Goal: Task Accomplishment & Management: Use online tool/utility

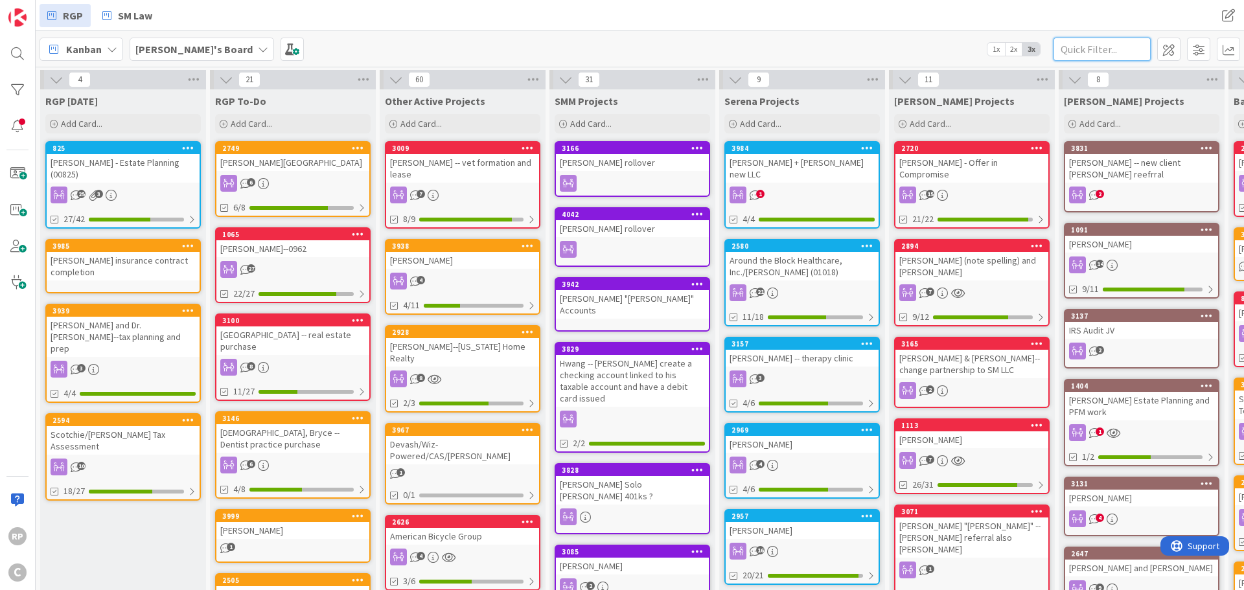
click at [1103, 52] on input "text" at bounding box center [1101, 49] width 97 height 23
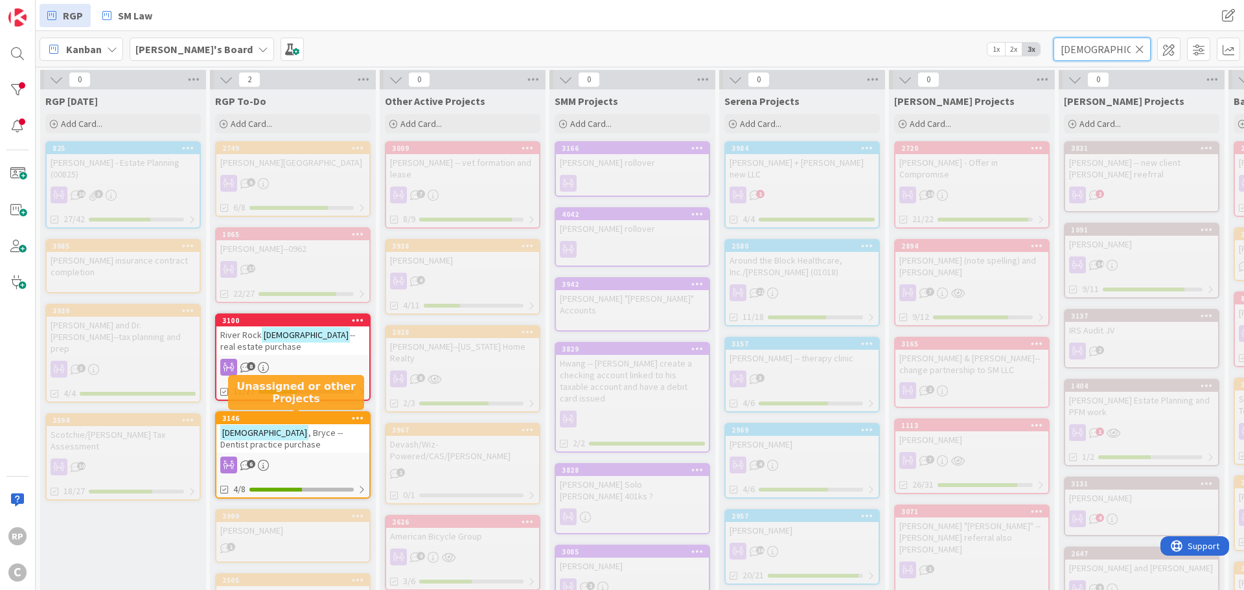
type input "[DEMOGRAPHIC_DATA]"
click at [294, 419] on div "3146" at bounding box center [295, 418] width 147 height 9
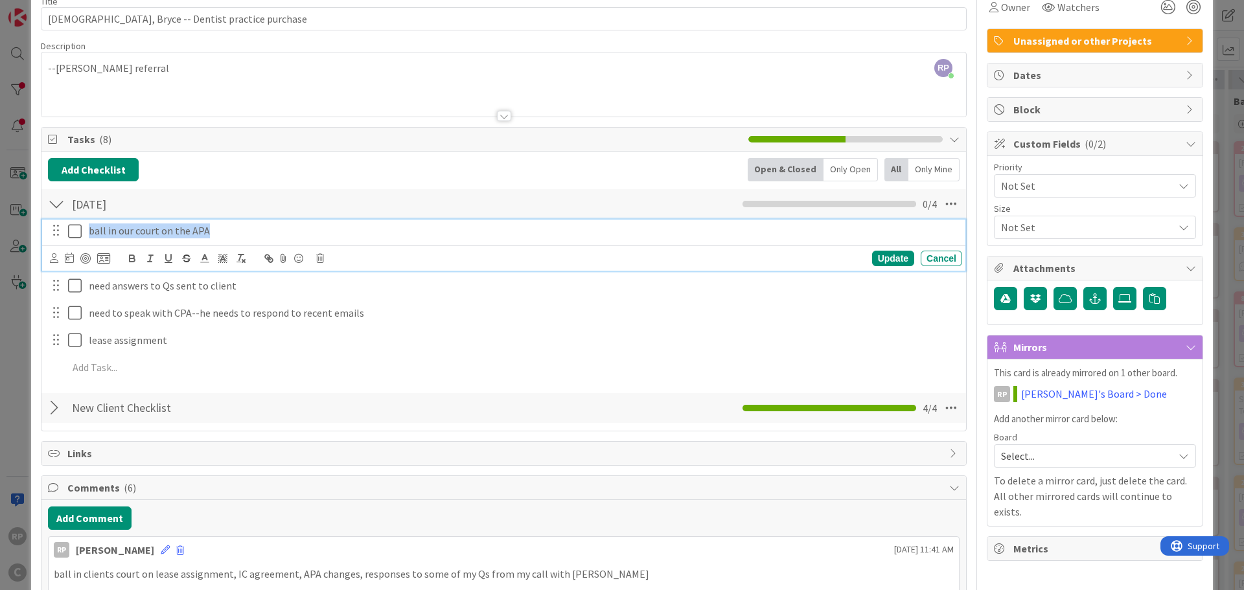
drag, startPoint x: 240, startPoint y: 232, endPoint x: 73, endPoint y: 231, distance: 167.1
click at [73, 231] on div "ball in our court on the APA" at bounding box center [504, 231] width 915 height 23
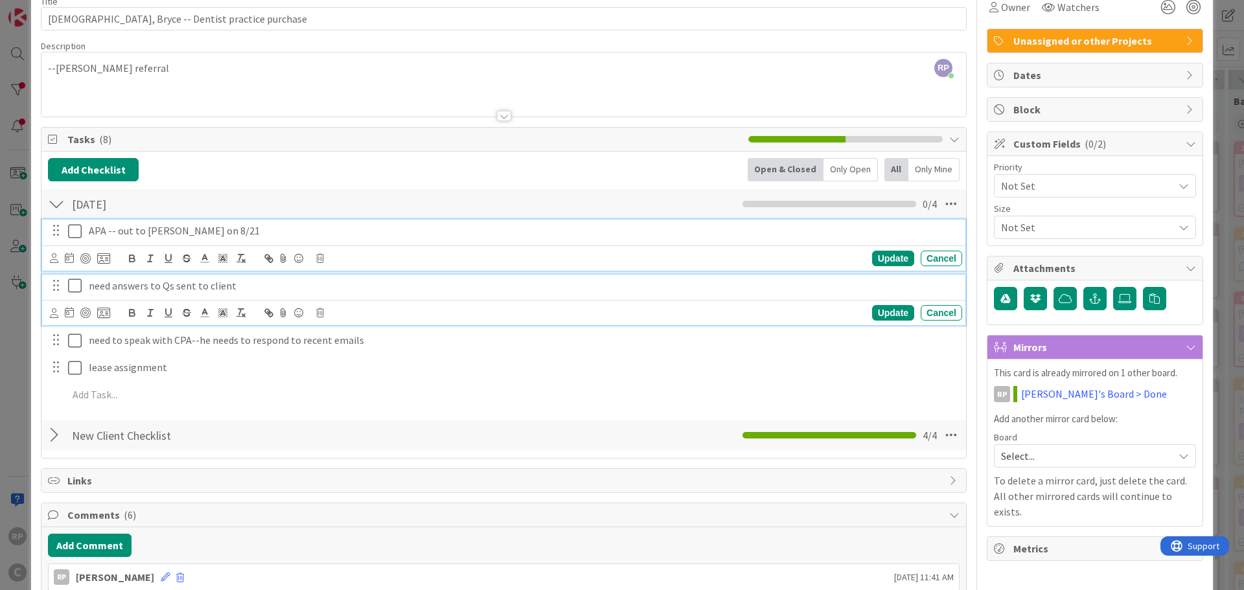
click at [73, 286] on icon at bounding box center [77, 286] width 19 height 16
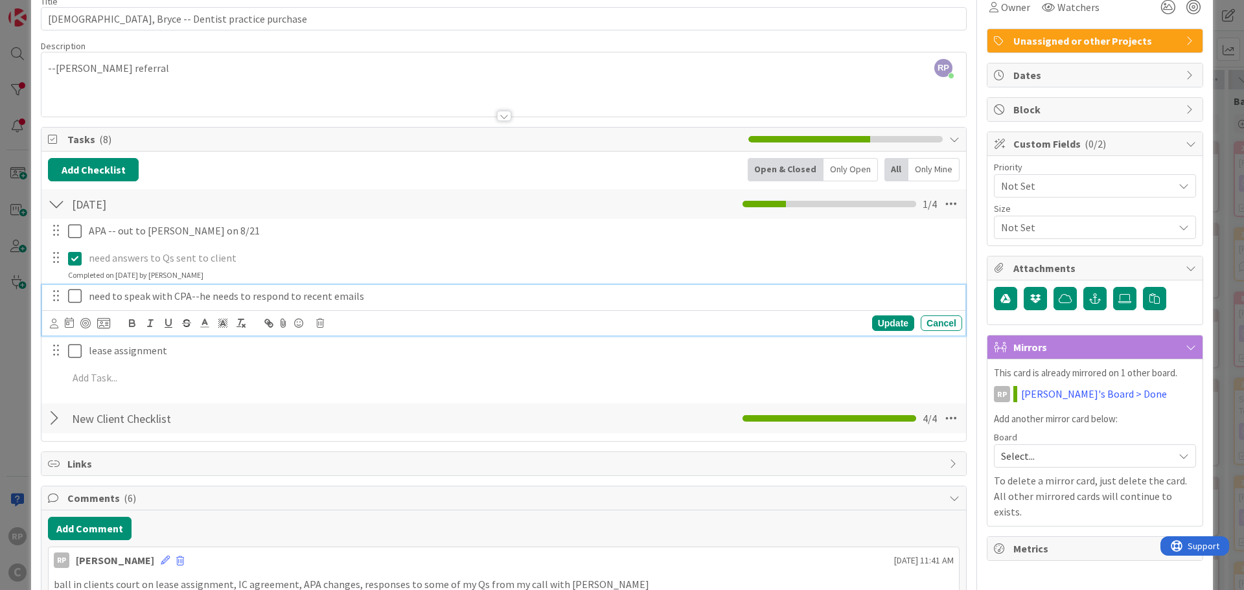
click at [369, 297] on p "need to speak with CPA--he needs to respond to recent emails" at bounding box center [523, 296] width 868 height 15
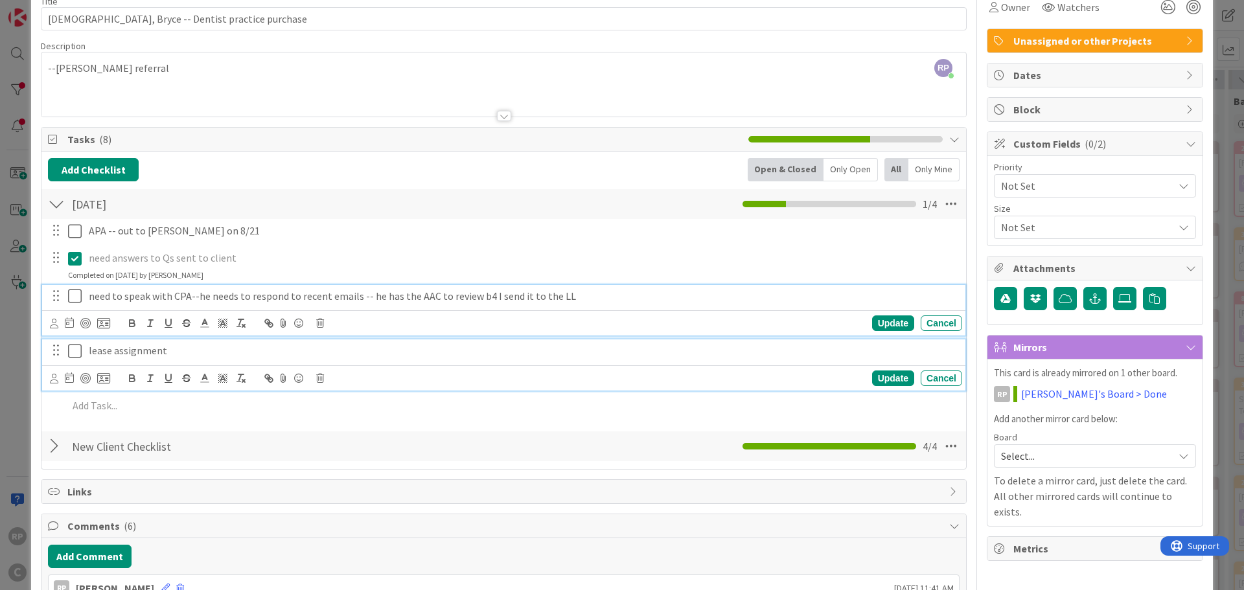
click at [231, 345] on p "lease assignment" at bounding box center [523, 350] width 868 height 15
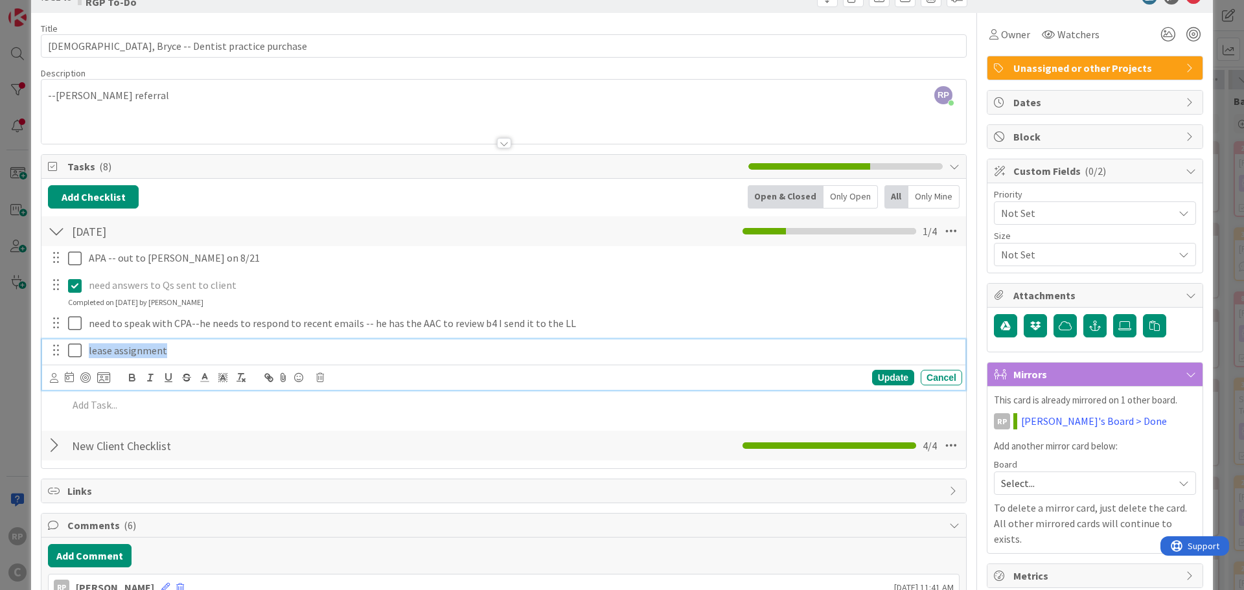
drag, startPoint x: 177, startPoint y: 346, endPoint x: 53, endPoint y: 347, distance: 124.4
click at [53, 347] on div "lease assignment" at bounding box center [504, 350] width 915 height 23
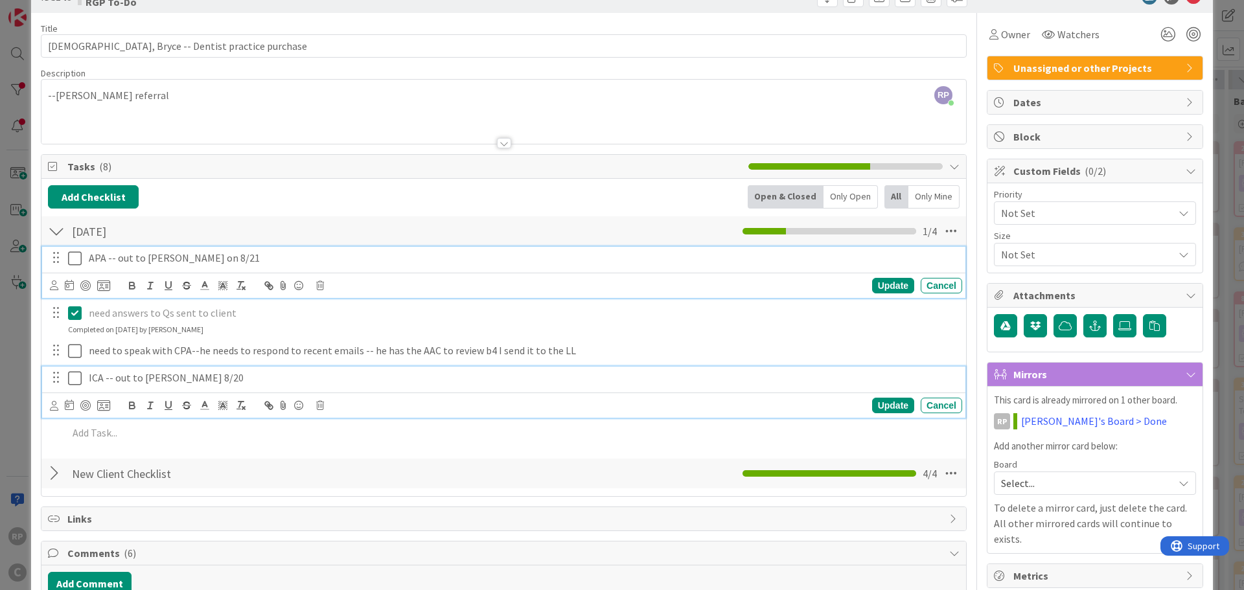
click at [303, 253] on div "APA -- out to [PERSON_NAME] on 8/21 Update Cancel" at bounding box center [503, 272] width 923 height 51
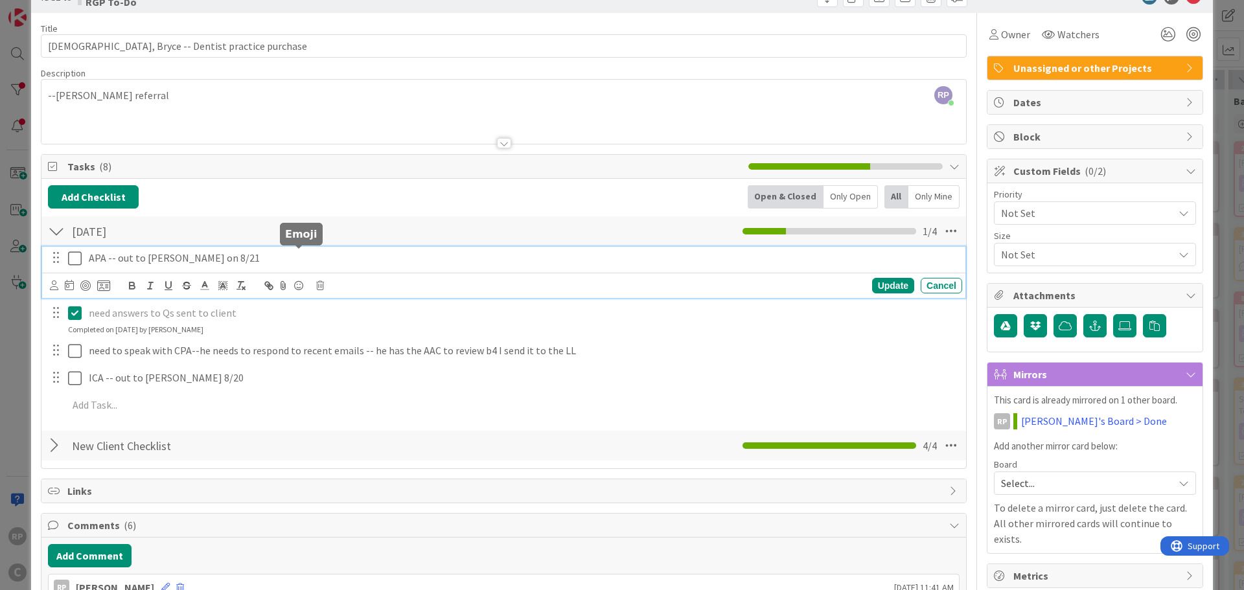
scroll to position [65, 0]
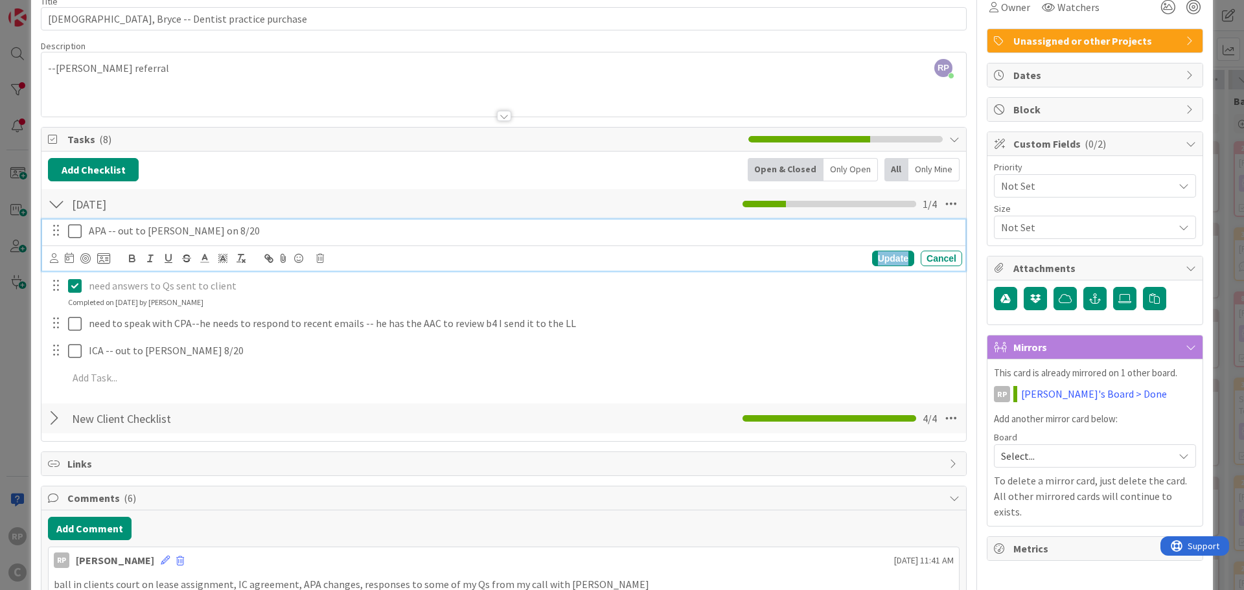
click at [877, 258] on div "Update" at bounding box center [893, 259] width 42 height 16
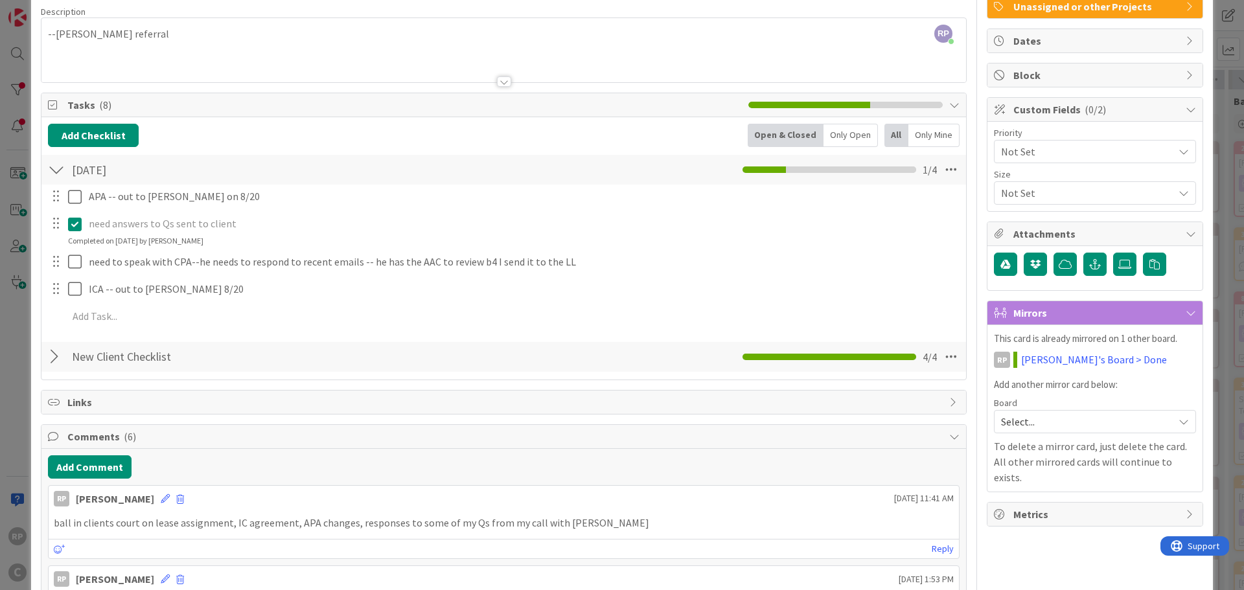
scroll to position [130, 0]
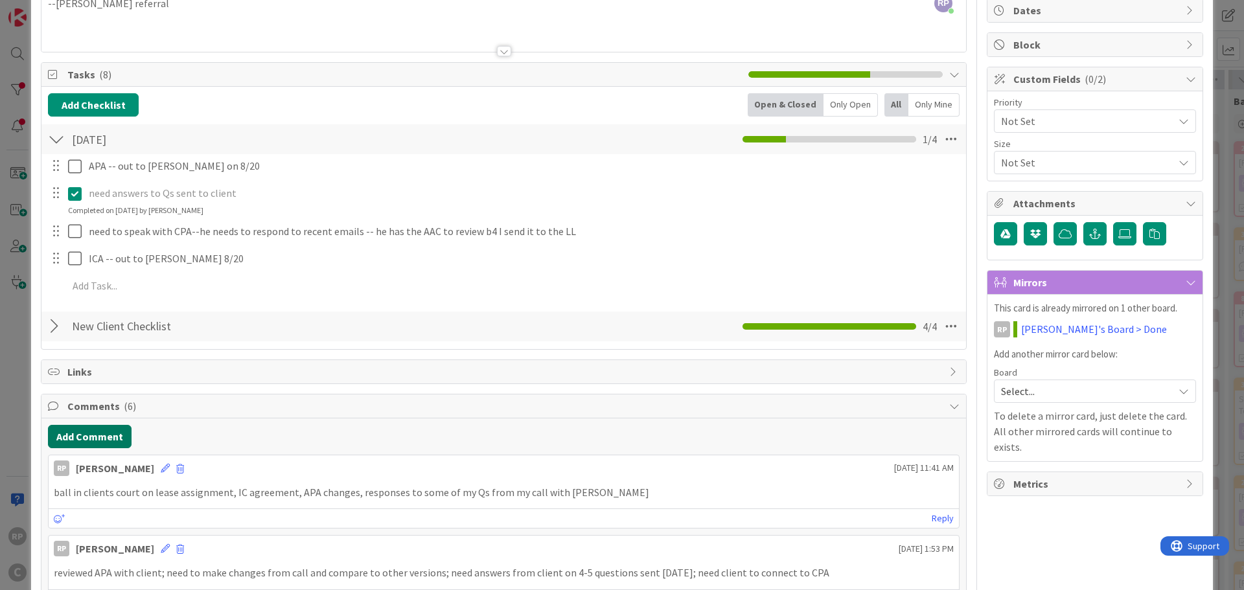
click at [95, 437] on button "Add Comment" at bounding box center [90, 436] width 84 height 23
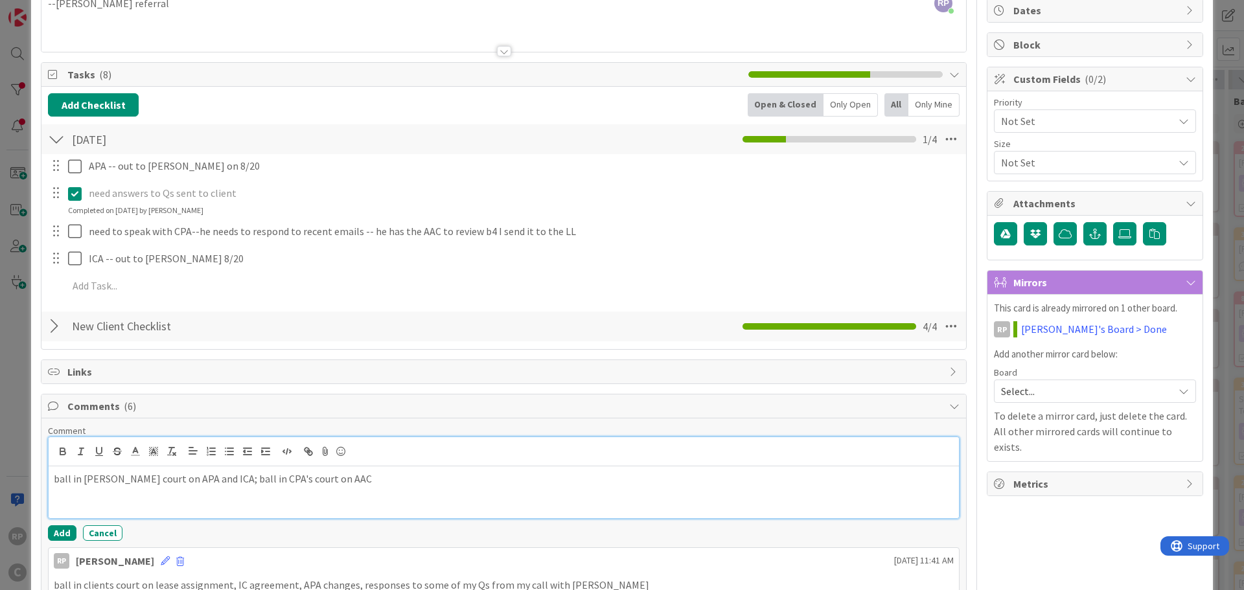
click at [63, 525] on button "Add" at bounding box center [62, 533] width 29 height 16
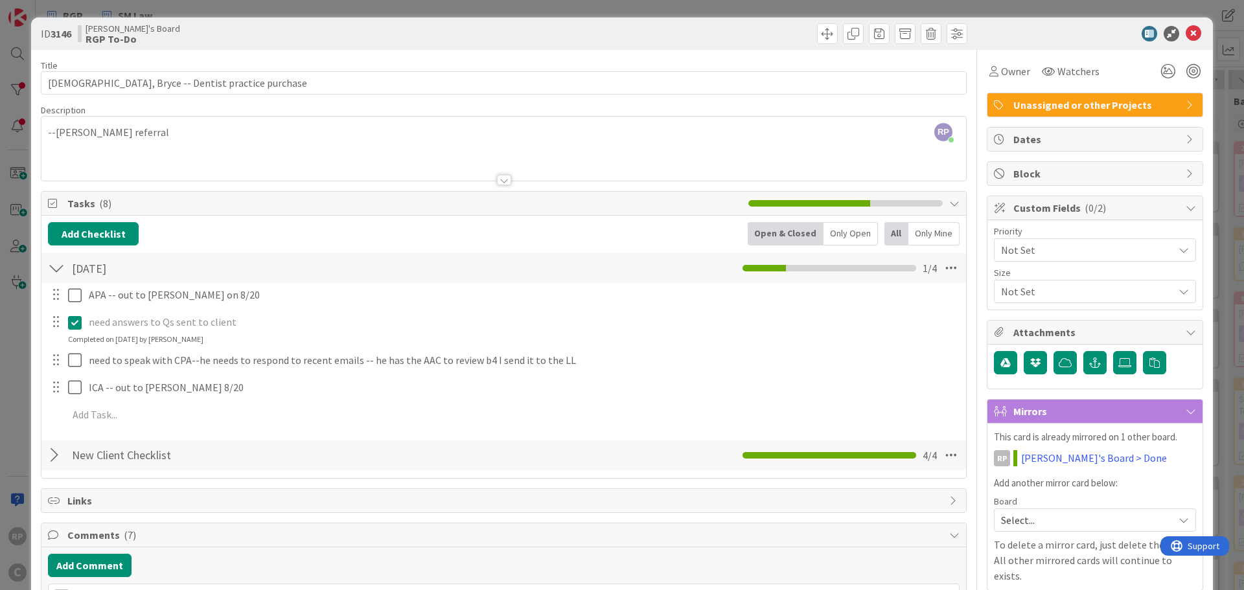
scroll to position [0, 0]
click at [1185, 36] on icon at bounding box center [1193, 35] width 16 height 16
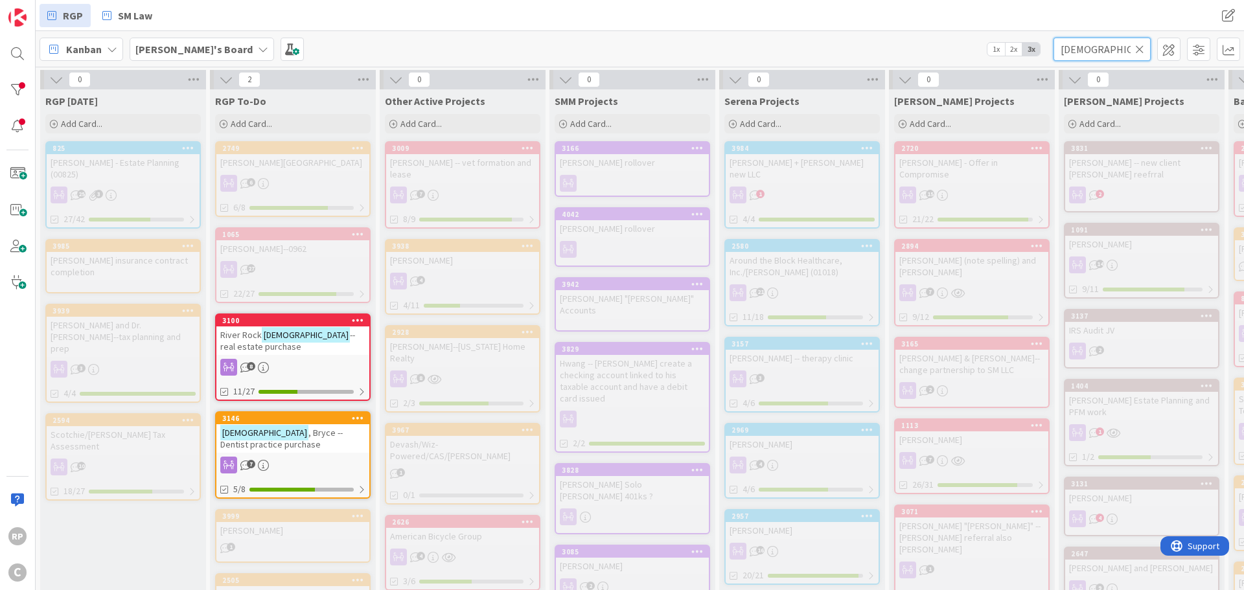
click at [1145, 55] on input "[DEMOGRAPHIC_DATA]" at bounding box center [1101, 49] width 97 height 23
click at [1141, 51] on icon at bounding box center [1139, 49] width 9 height 12
